Goal: Task Accomplishment & Management: Use online tool/utility

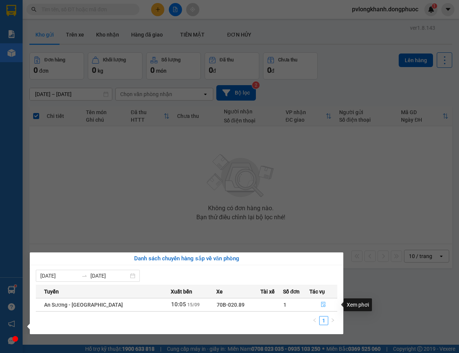
click at [321, 305] on icon "file-done" at bounding box center [323, 304] width 5 height 5
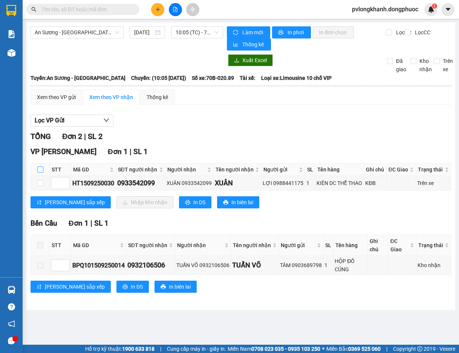
click at [40, 166] on label at bounding box center [40, 169] width 6 height 8
click at [40, 166] on input "checkbox" at bounding box center [40, 169] width 6 height 6
checkbox input "true"
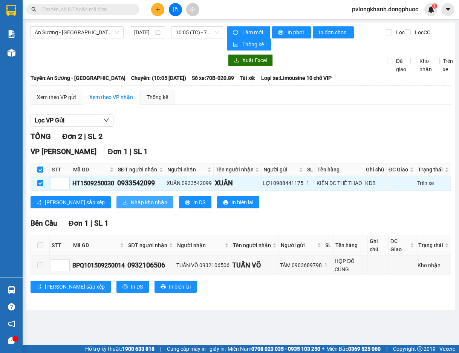
click at [131, 200] on span "Nhập kho nhận" at bounding box center [149, 202] width 37 height 8
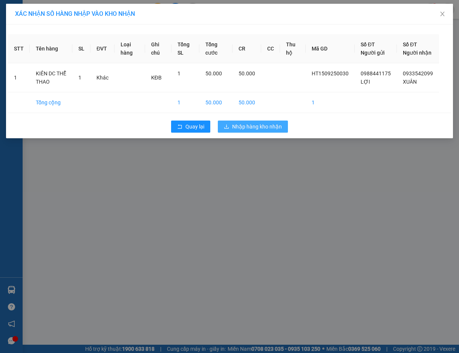
click at [274, 131] on span "Nhập hàng kho nhận" at bounding box center [257, 126] width 50 height 8
